Goal: Communication & Community: Answer question/provide support

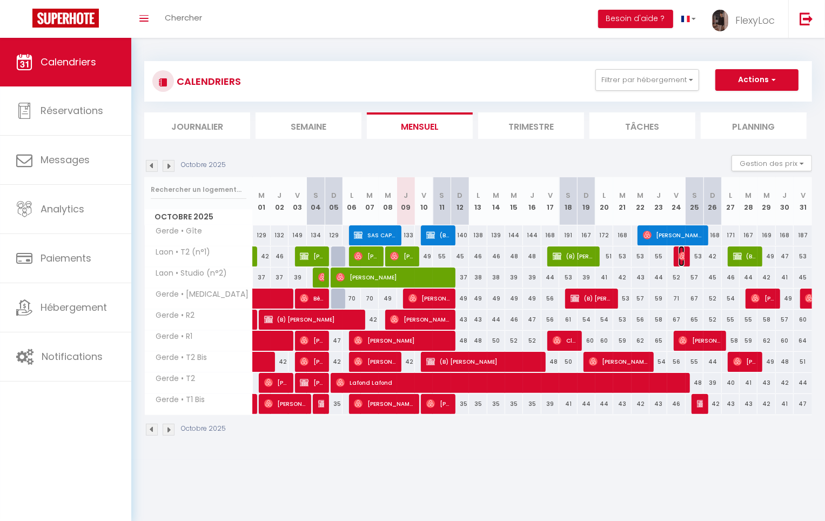
click at [684, 253] on img at bounding box center [682, 256] width 9 height 9
select select "OK"
select select "0"
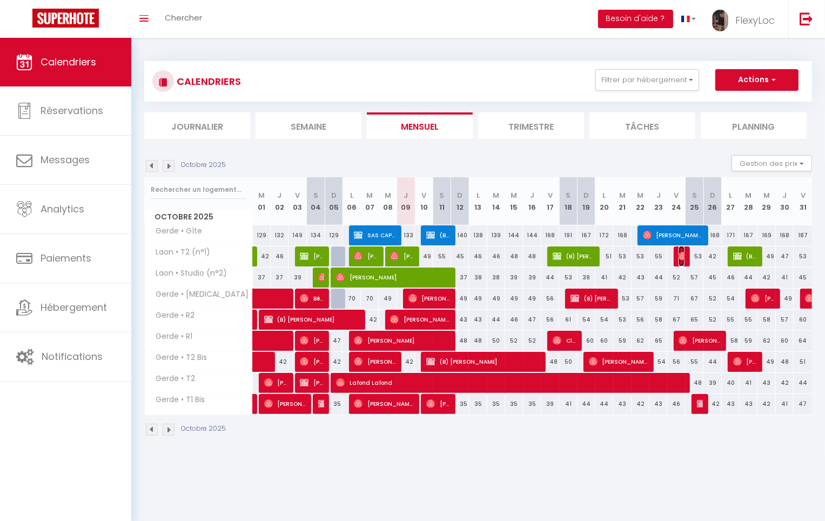
select select "1"
select select
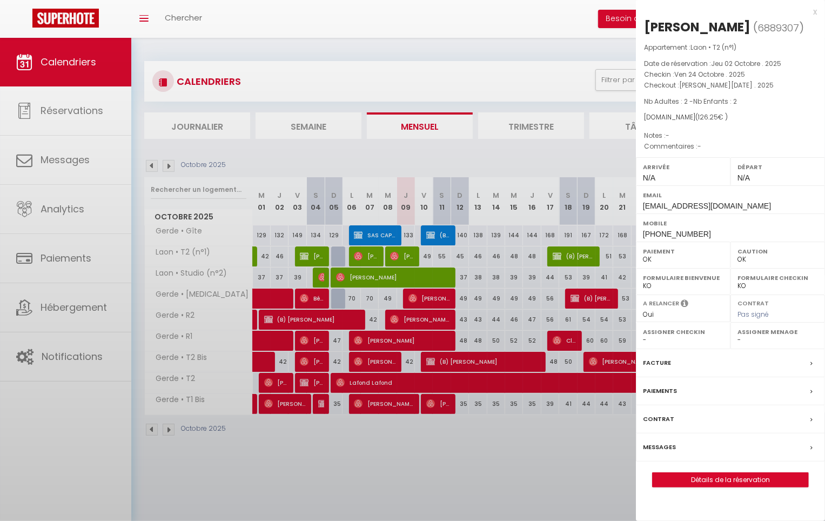
select select "33068"
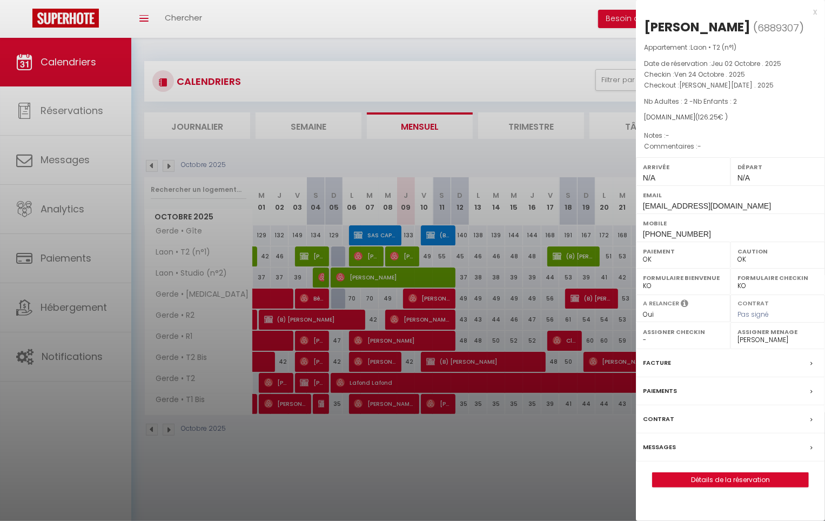
click at [678, 446] on div "Messages" at bounding box center [730, 447] width 189 height 28
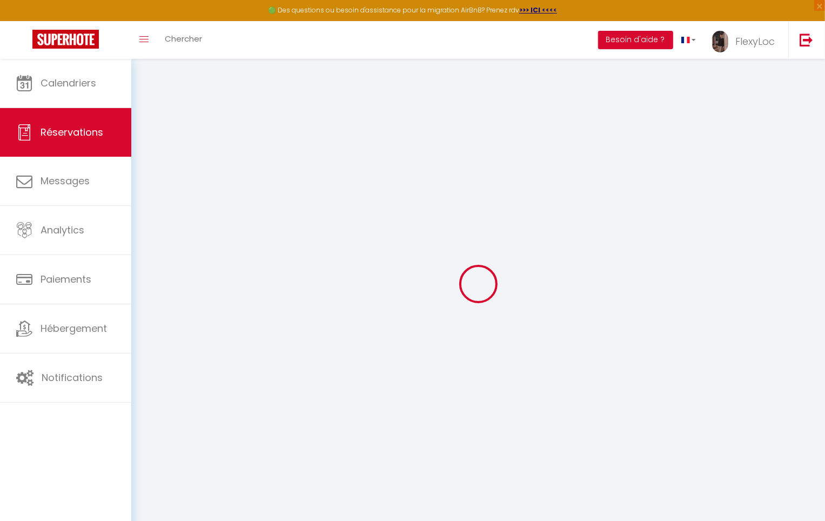
select select
checkbox input "false"
select select
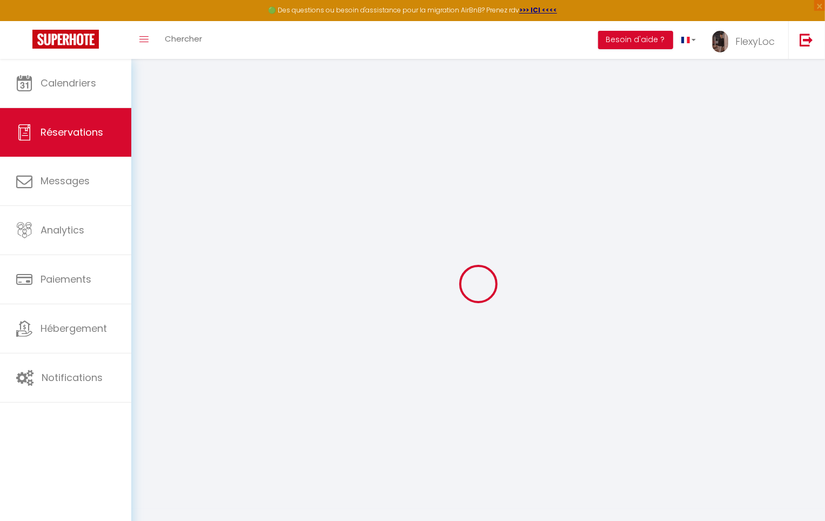
select select
checkbox input "false"
select select
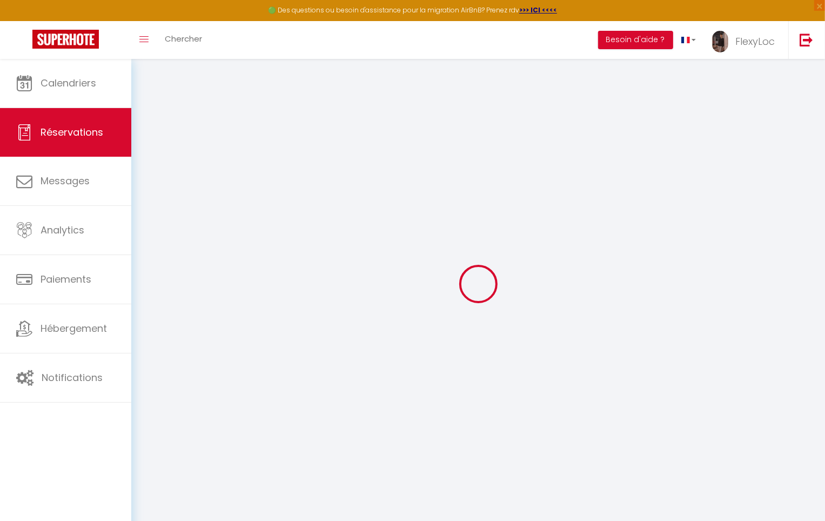
select select
checkbox input "false"
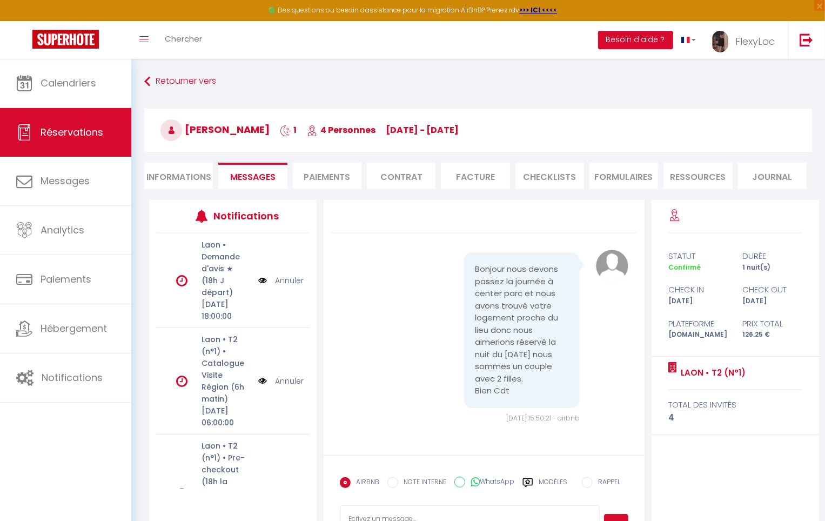
click at [556, 482] on label "Modèles" at bounding box center [552, 486] width 29 height 19
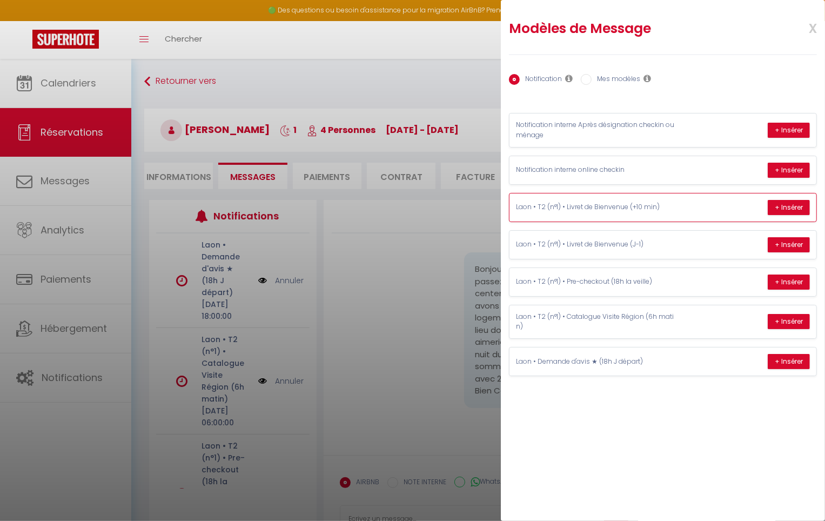
click at [690, 212] on div "Laon • T2 (n°1) • Livret de Bienvenue (+10 min) + Insérer" at bounding box center [662, 207] width 307 height 28
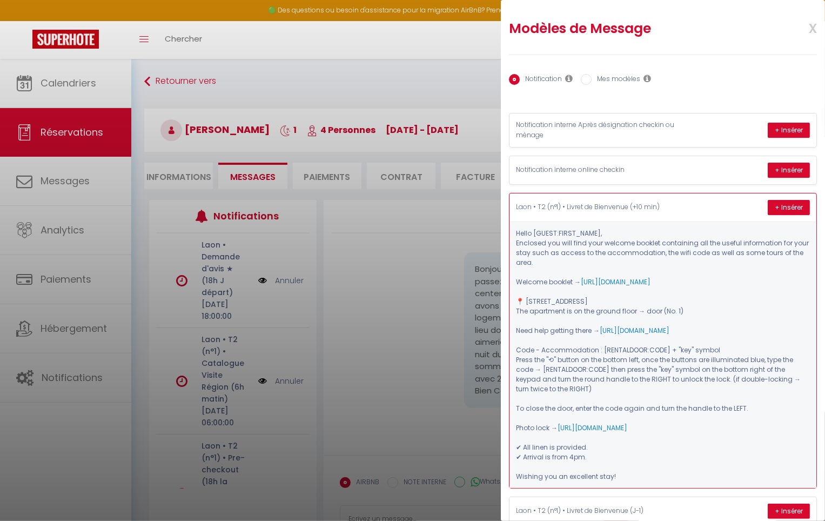
click at [690, 212] on div "Laon • T2 (n°1) • Livret de Bienvenue (+10 min) + Insérer" at bounding box center [662, 207] width 307 height 28
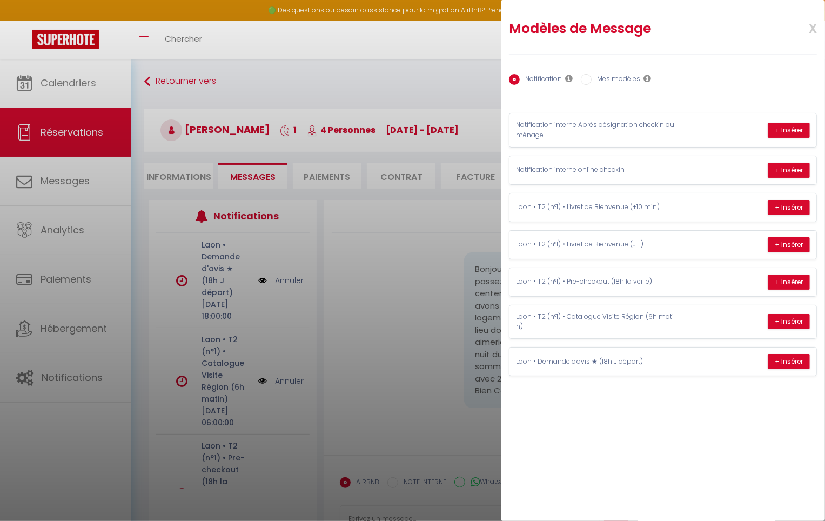
click at [814, 26] on span "x" at bounding box center [799, 27] width 34 height 25
select select
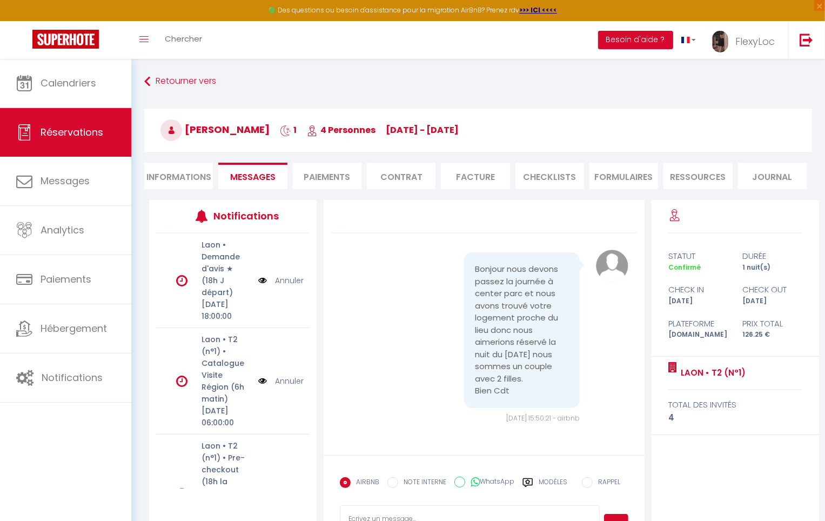
click at [169, 178] on li "Informations" at bounding box center [178, 176] width 69 height 26
select select
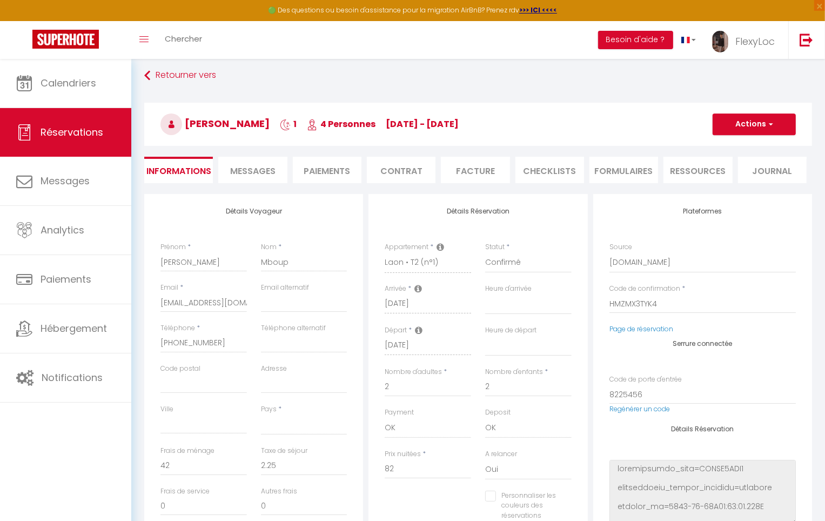
scroll to position [19, 0]
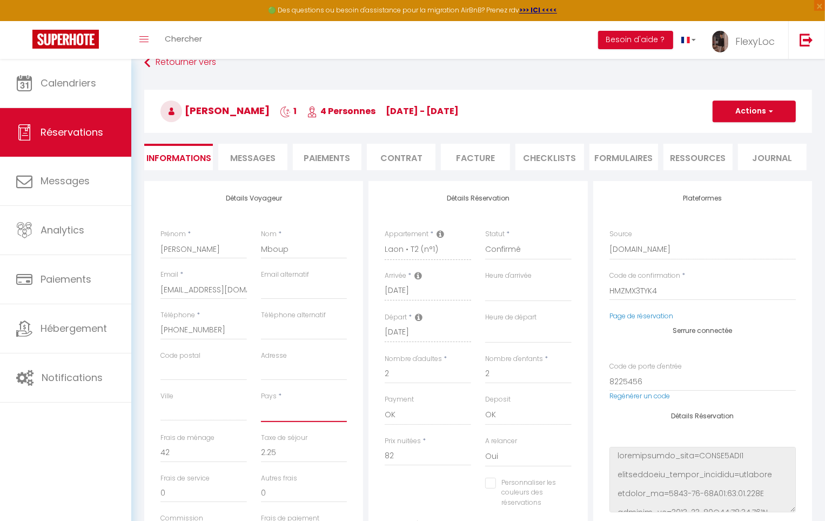
click at [271, 410] on select "[GEOGRAPHIC_DATA] [GEOGRAPHIC_DATA] [GEOGRAPHIC_DATA] [GEOGRAPHIC_DATA] [GEOGRA…" at bounding box center [304, 411] width 86 height 21
select select "FR"
click at [261, 401] on select "[GEOGRAPHIC_DATA] [GEOGRAPHIC_DATA] [GEOGRAPHIC_DATA] [GEOGRAPHIC_DATA] [GEOGRA…" at bounding box center [304, 411] width 86 height 21
select select
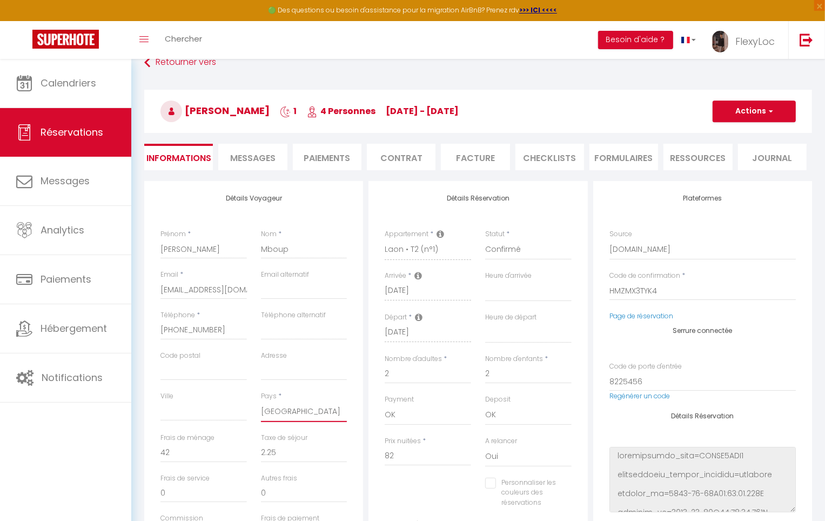
checkbox input "false"
click at [761, 108] on button "Actions" at bounding box center [753, 111] width 83 height 22
click at [741, 135] on link "Enregistrer" at bounding box center [742, 135] width 85 height 14
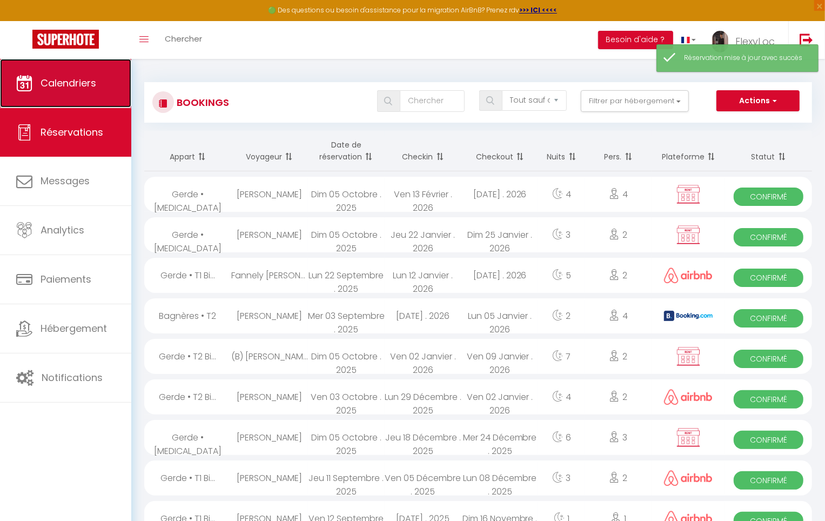
click at [120, 97] on link "Calendriers" at bounding box center [65, 83] width 131 height 49
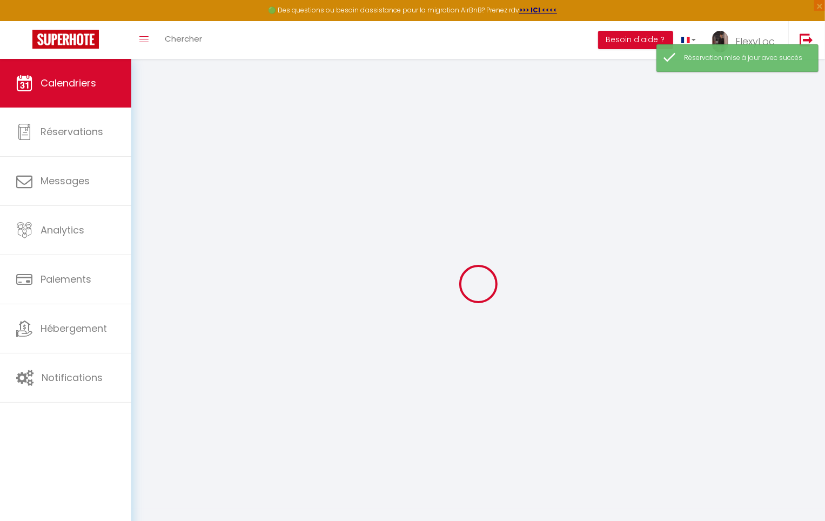
select select
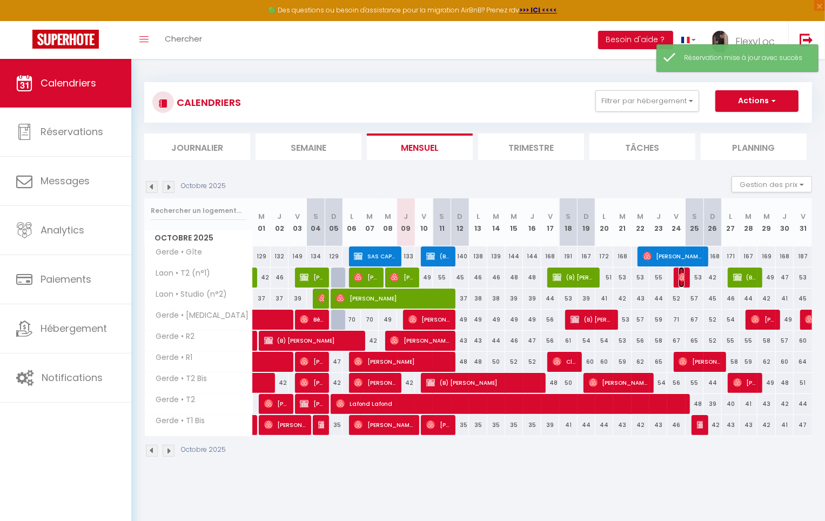
click at [679, 276] on img at bounding box center [682, 277] width 9 height 9
select select "OK"
select select "0"
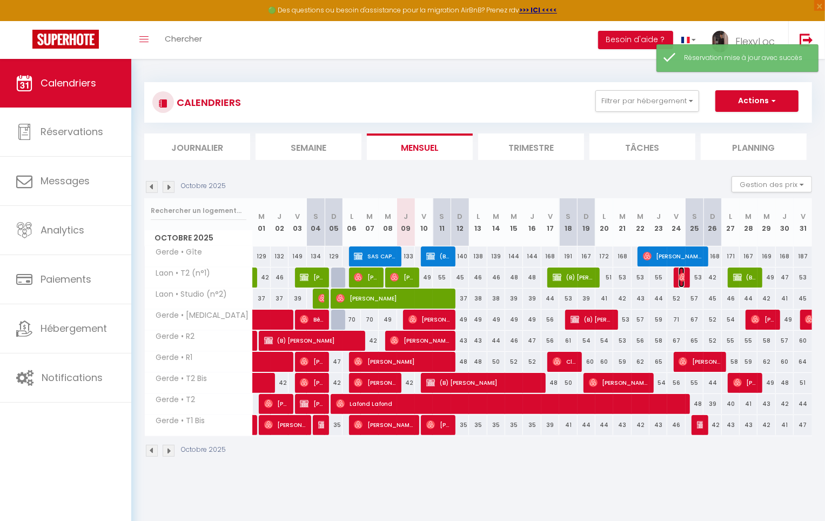
select select "1"
select select
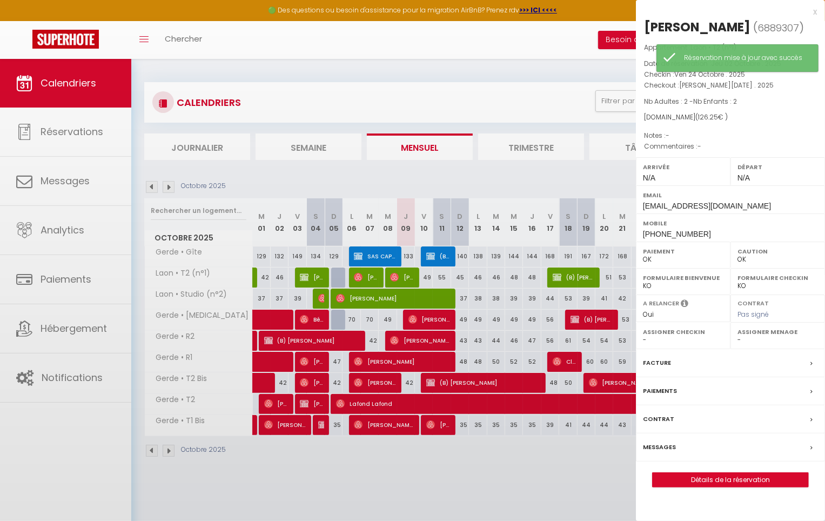
select select "33068"
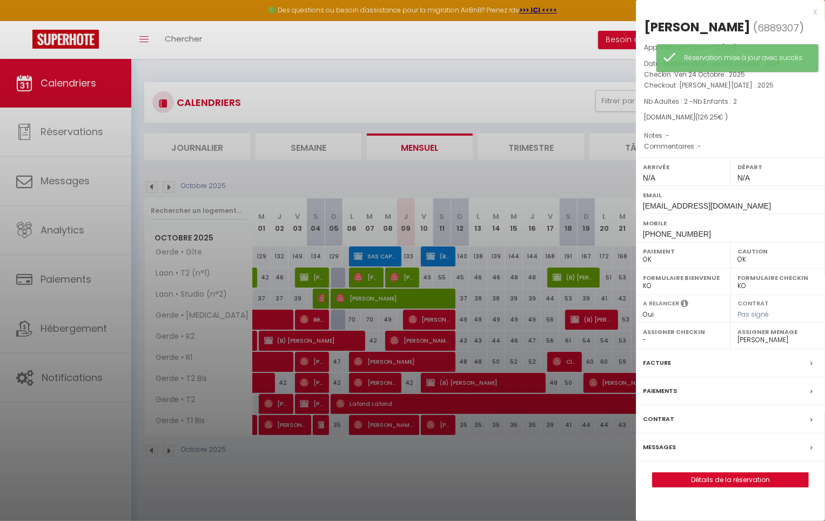
click at [672, 448] on label "Messages" at bounding box center [659, 446] width 33 height 11
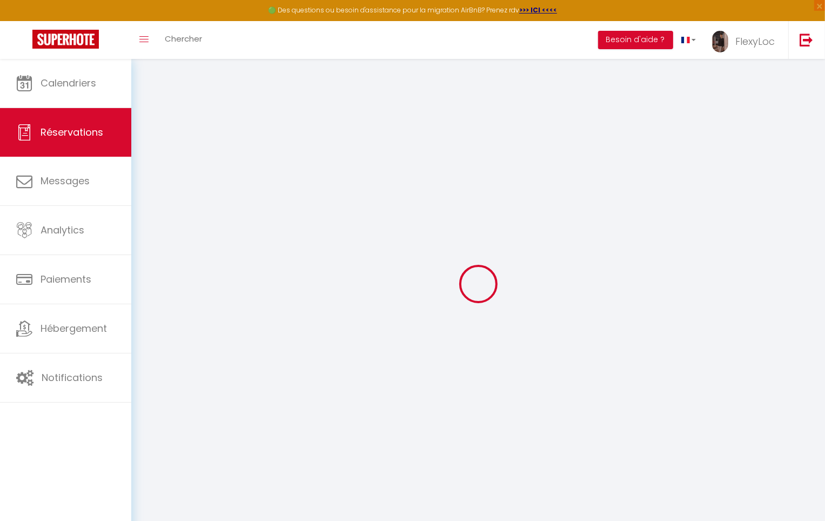
select select
checkbox input "false"
select select
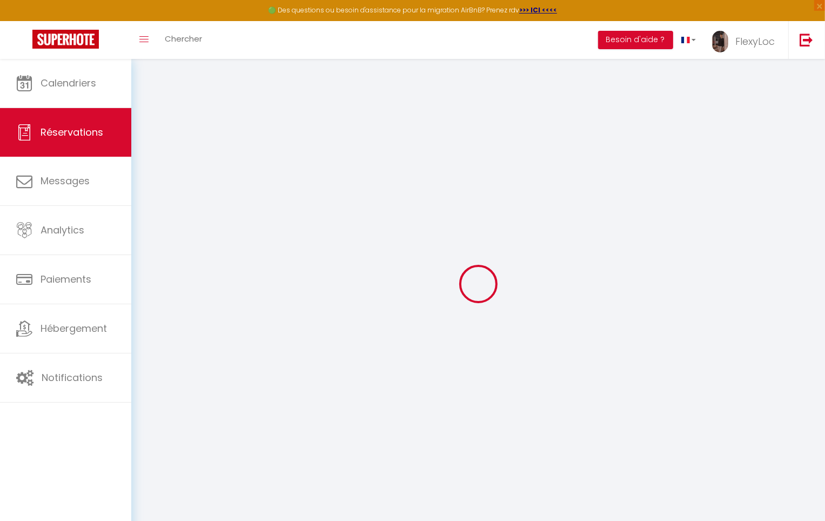
checkbox input "false"
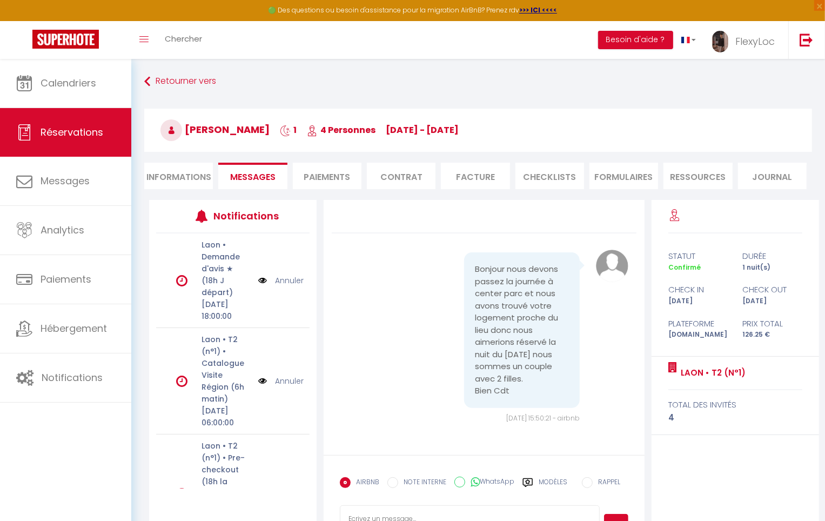
click at [335, 174] on li "Paiements" at bounding box center [327, 176] width 69 height 26
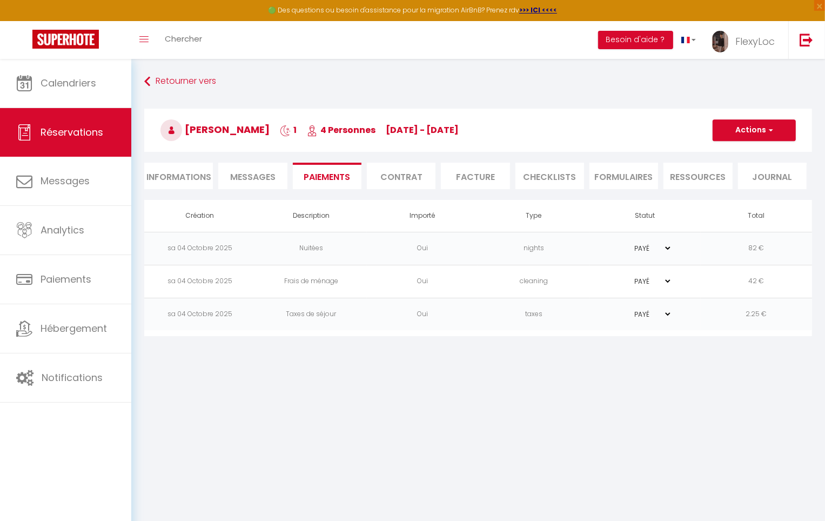
click at [235, 171] on span "Messages" at bounding box center [252, 177] width 45 height 12
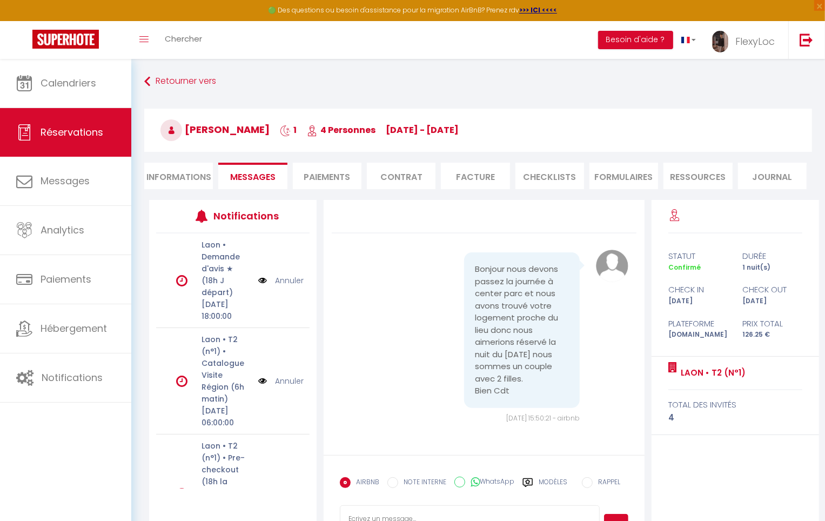
click at [537, 484] on div "Modèles" at bounding box center [544, 488] width 45 height 23
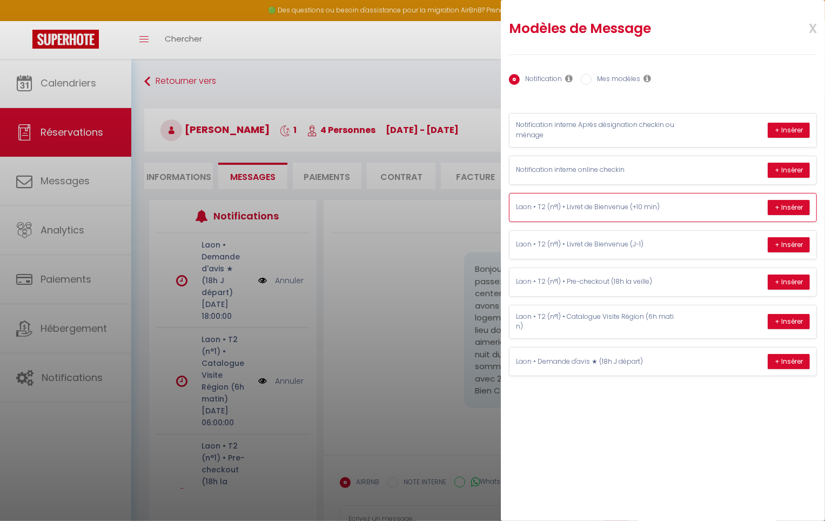
click at [687, 208] on div "Laon • T2 (n°1) • Livret de Bienvenue (+10 min) + Insérer" at bounding box center [662, 207] width 307 height 28
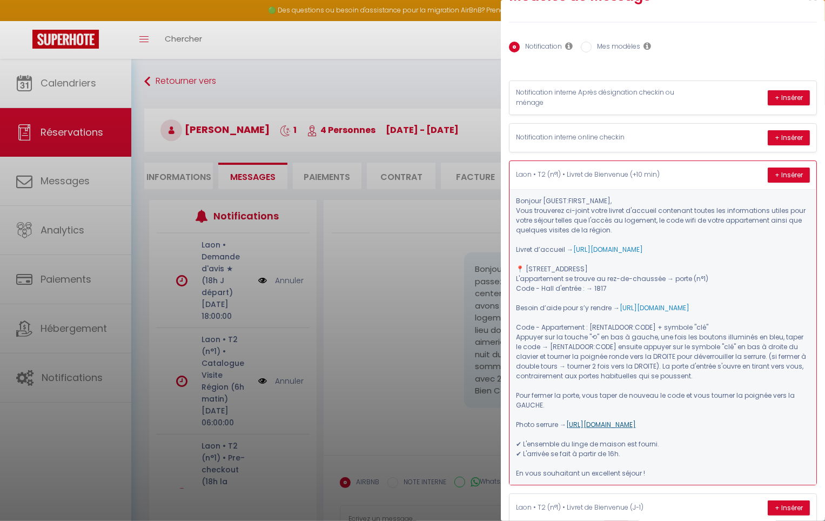
scroll to position [32, 0]
click at [778, 178] on button "+ Insérer" at bounding box center [788, 174] width 42 height 15
type textarea "Loremip Dolorsita, Cons adipiscin el-seddo eiusm tempor i'utlabor etdolorem ali…"
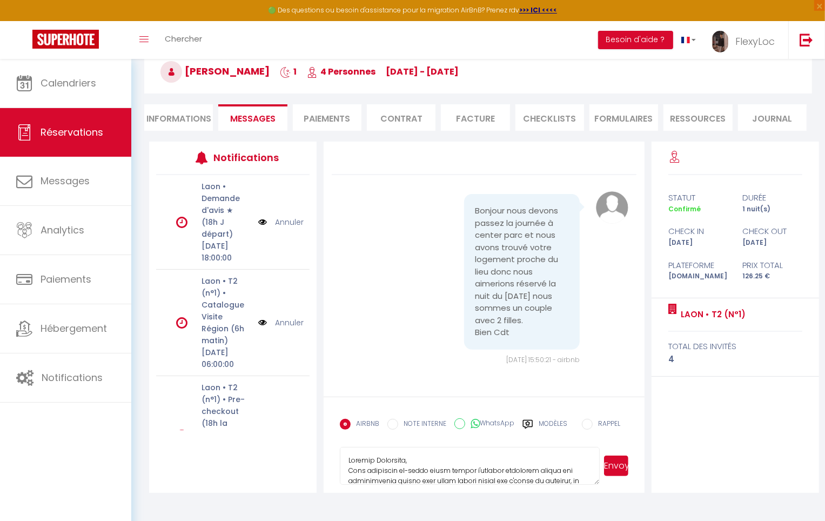
scroll to position [59, 0]
click at [617, 461] on button "Envoyer" at bounding box center [616, 465] width 24 height 21
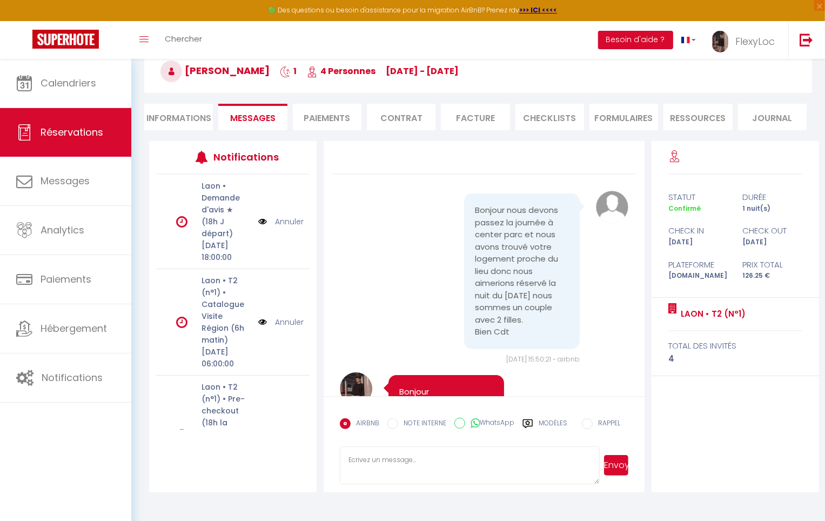
click at [817, 321] on div "Laon • T2 (n°1) total des invités 4" at bounding box center [734, 337] width 167 height 78
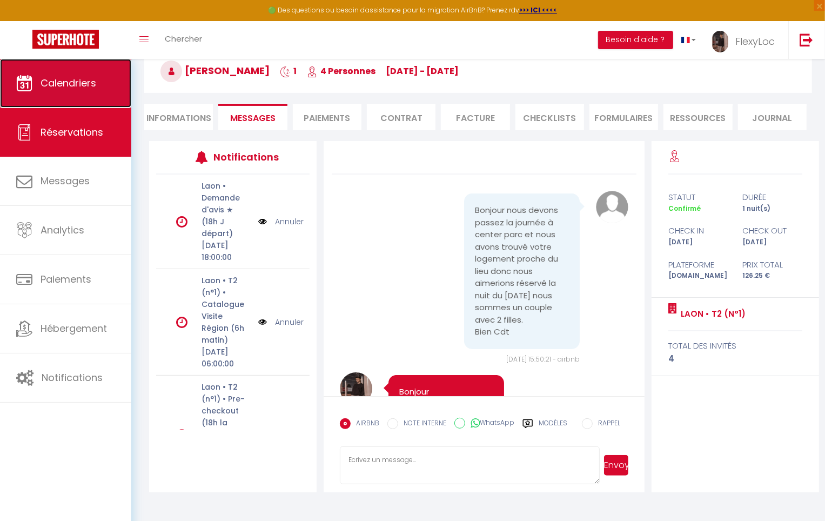
click at [73, 84] on span "Calendriers" at bounding box center [68, 82] width 56 height 13
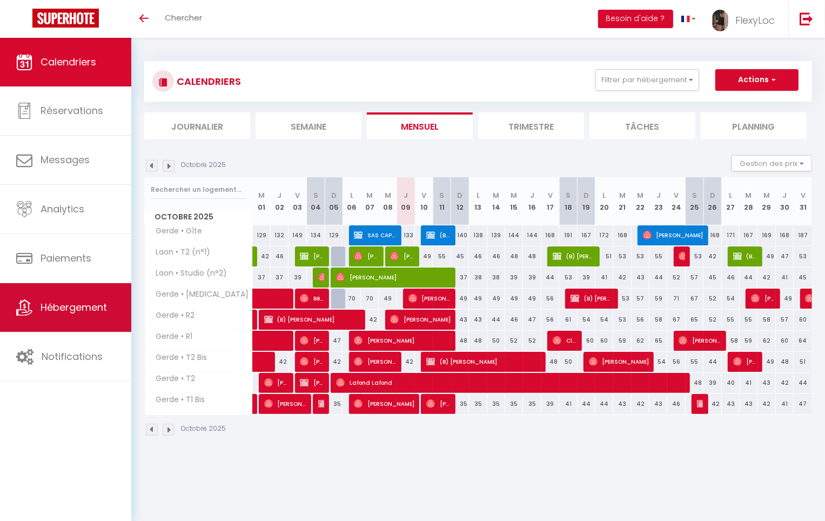
click at [67, 320] on link "Hébergement" at bounding box center [65, 307] width 131 height 49
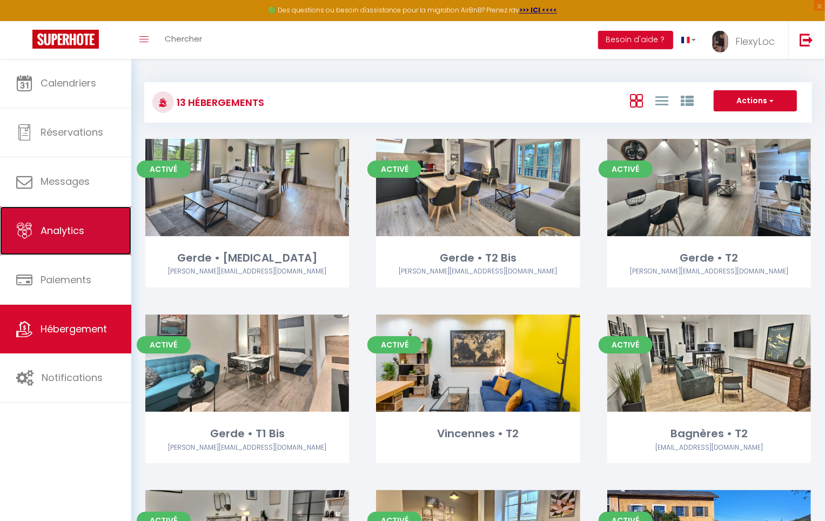
click at [77, 226] on span "Analytics" at bounding box center [62, 230] width 44 height 13
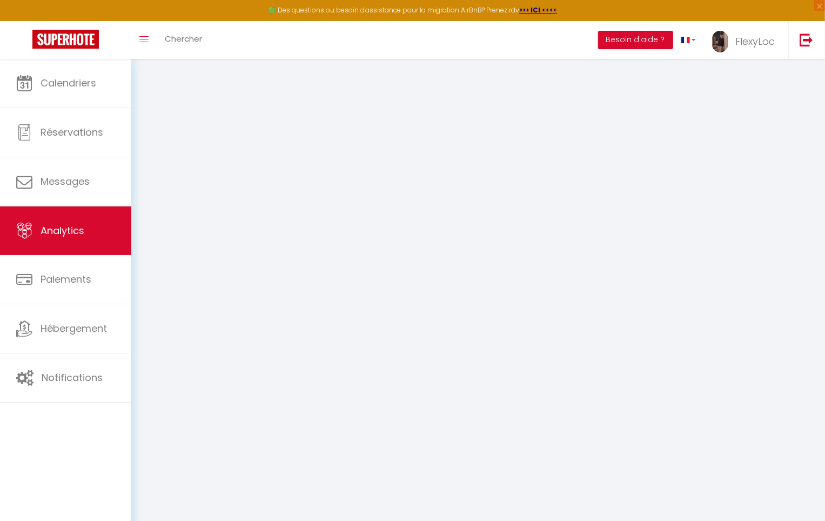
select select "2025"
select select "10"
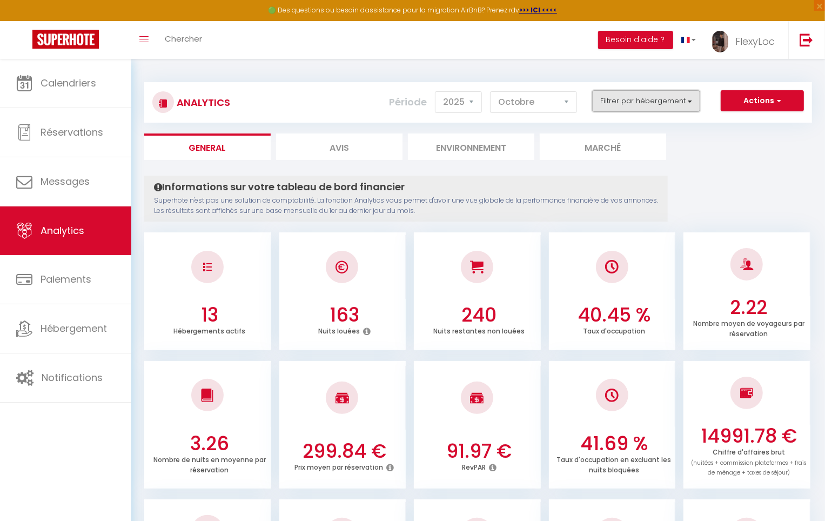
click at [672, 98] on button "Filtrer par hébergement" at bounding box center [646, 101] width 108 height 22
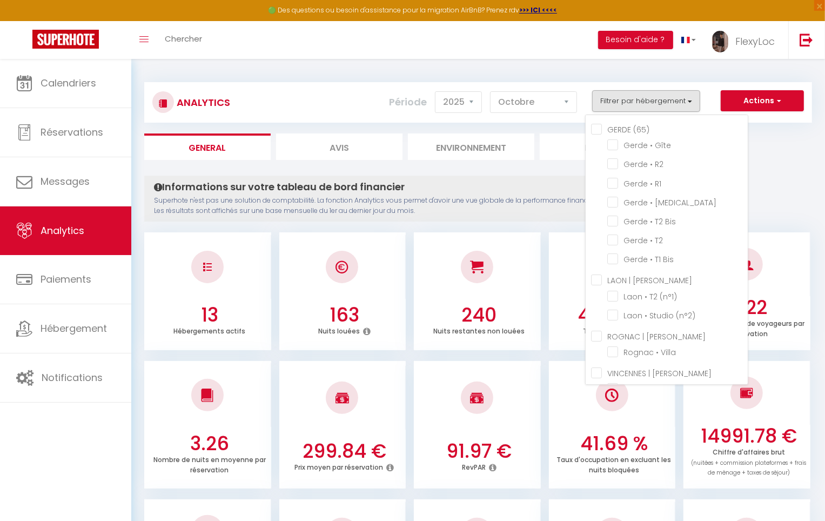
click at [618, 129] on \(65\) "GERDE (65)" at bounding box center [669, 128] width 157 height 11
checkbox \(65\) "true"
checkbox Gîte "true"
checkbox R2 "true"
checkbox R1 "true"
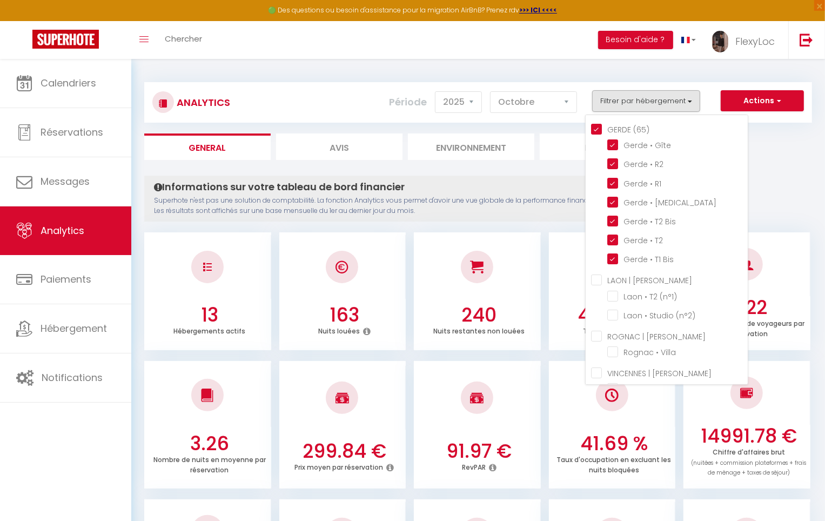
checkbox T3 "true"
checkbox Bis "true"
checkbox T2 "true"
checkbox Bis "true"
checkbox \(n°1\) "false"
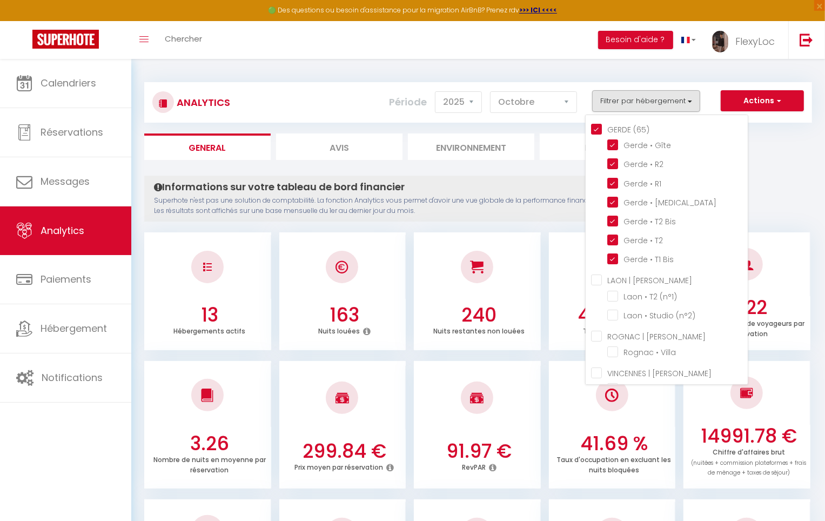
checkbox \(n°2\) "false"
checkbox Villa "false"
checkbox T2 "false"
checkbox Perchoir "false"
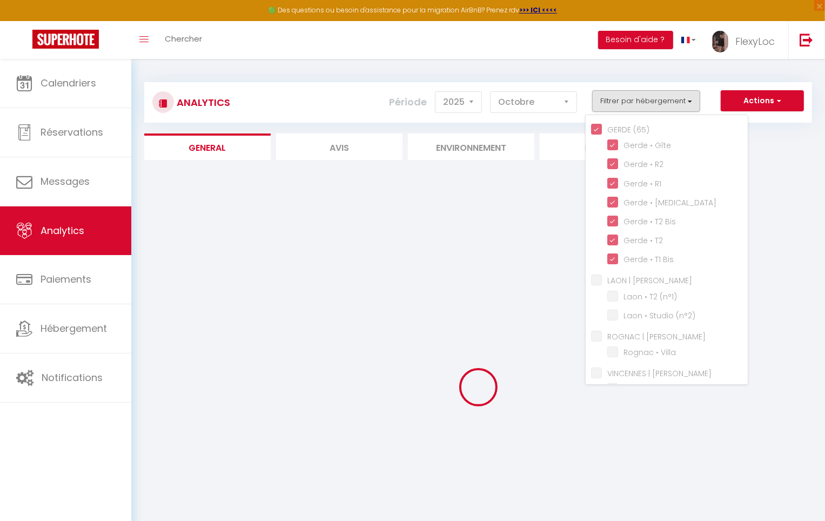
click at [802, 151] on ul "General Avis Environnement Marché" at bounding box center [477, 146] width 667 height 26
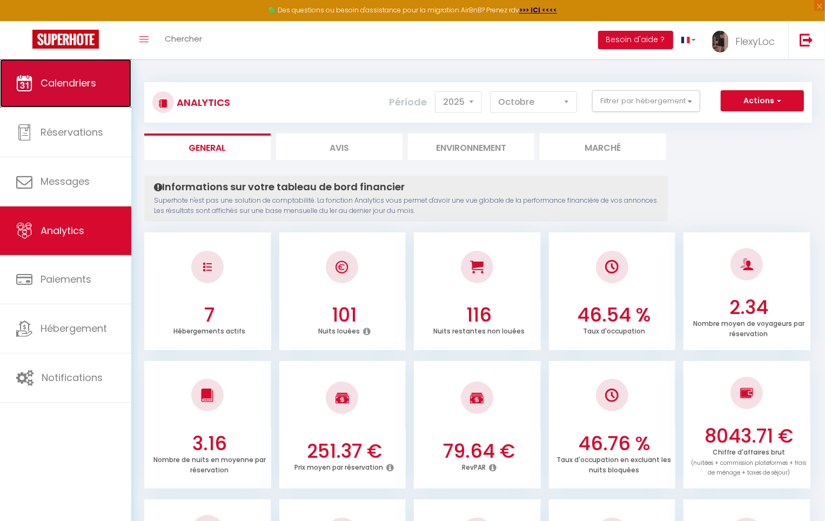
click at [92, 85] on span "Calendriers" at bounding box center [68, 82] width 56 height 13
